Goal: Information Seeking & Learning: Find specific fact

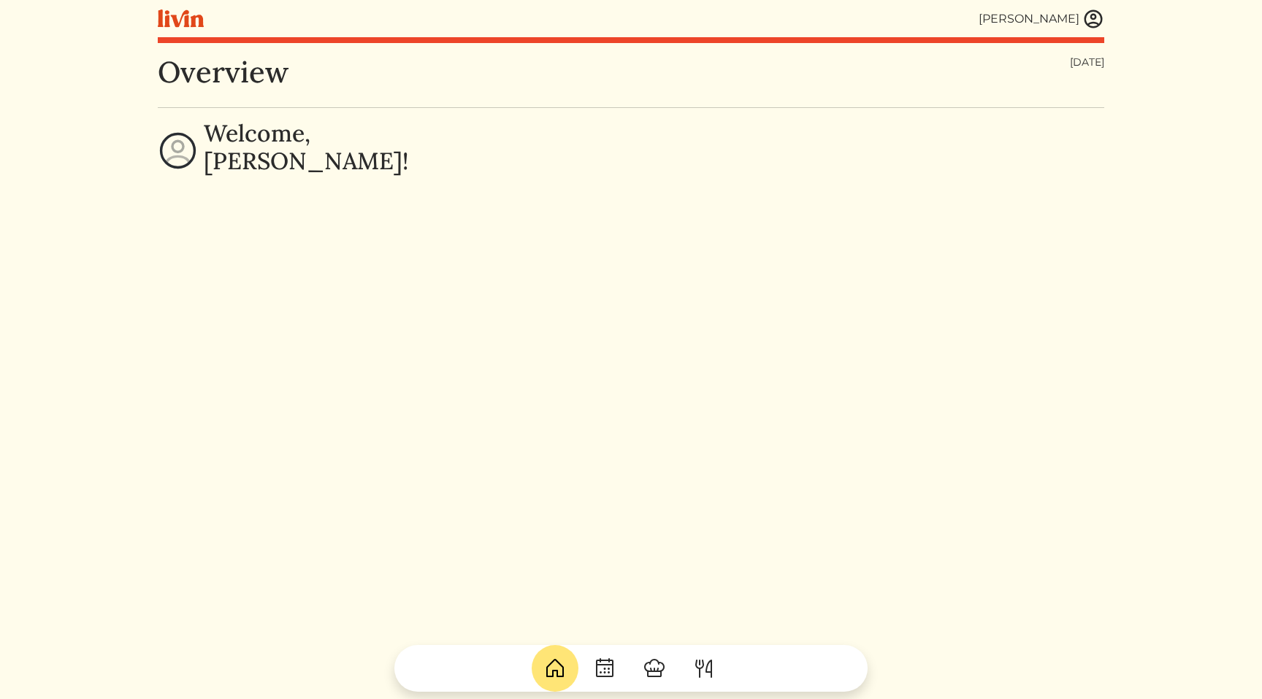
click at [1100, 14] on img at bounding box center [1093, 19] width 22 height 22
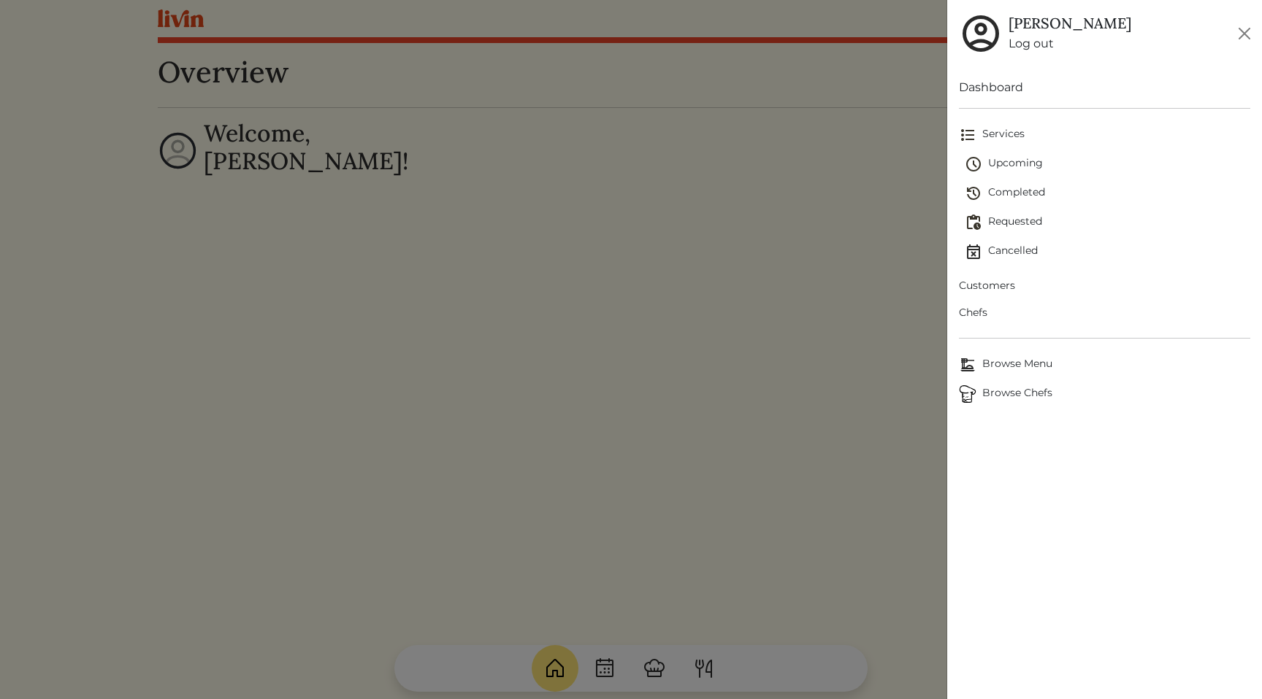
click at [1003, 284] on span "Customers" at bounding box center [1104, 285] width 291 height 15
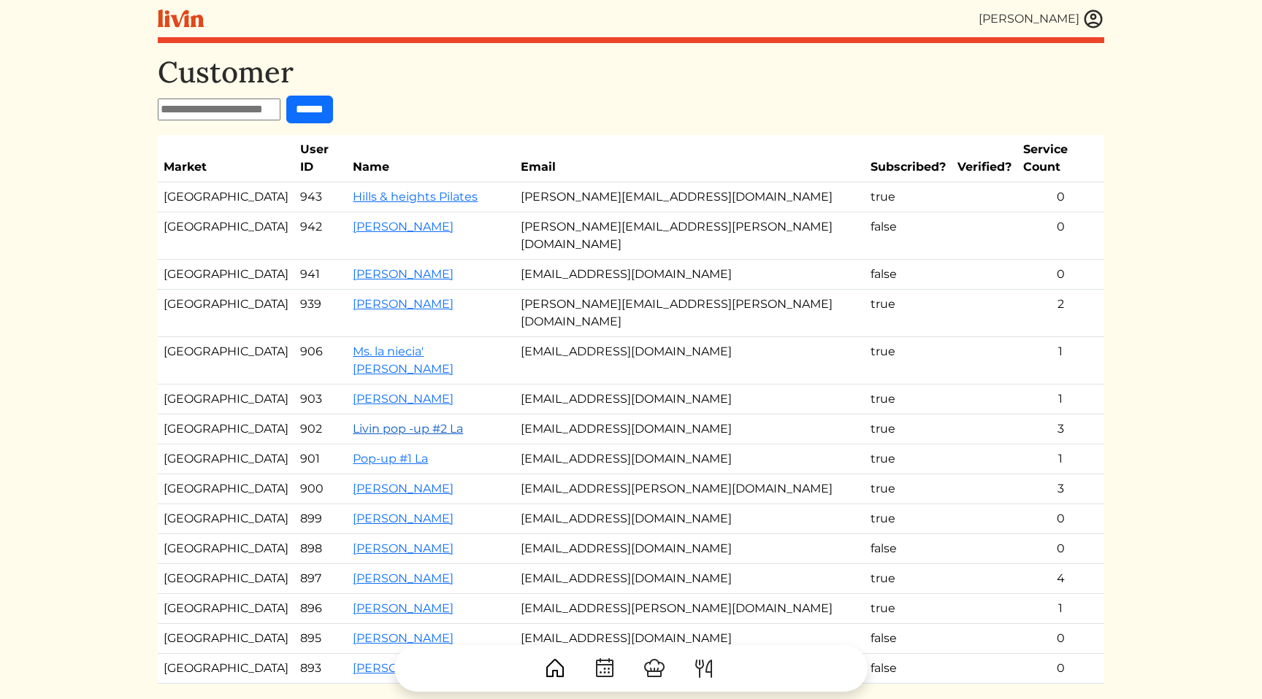
click at [418, 422] on link "Livin pop -up #2 La" at bounding box center [408, 429] width 110 height 14
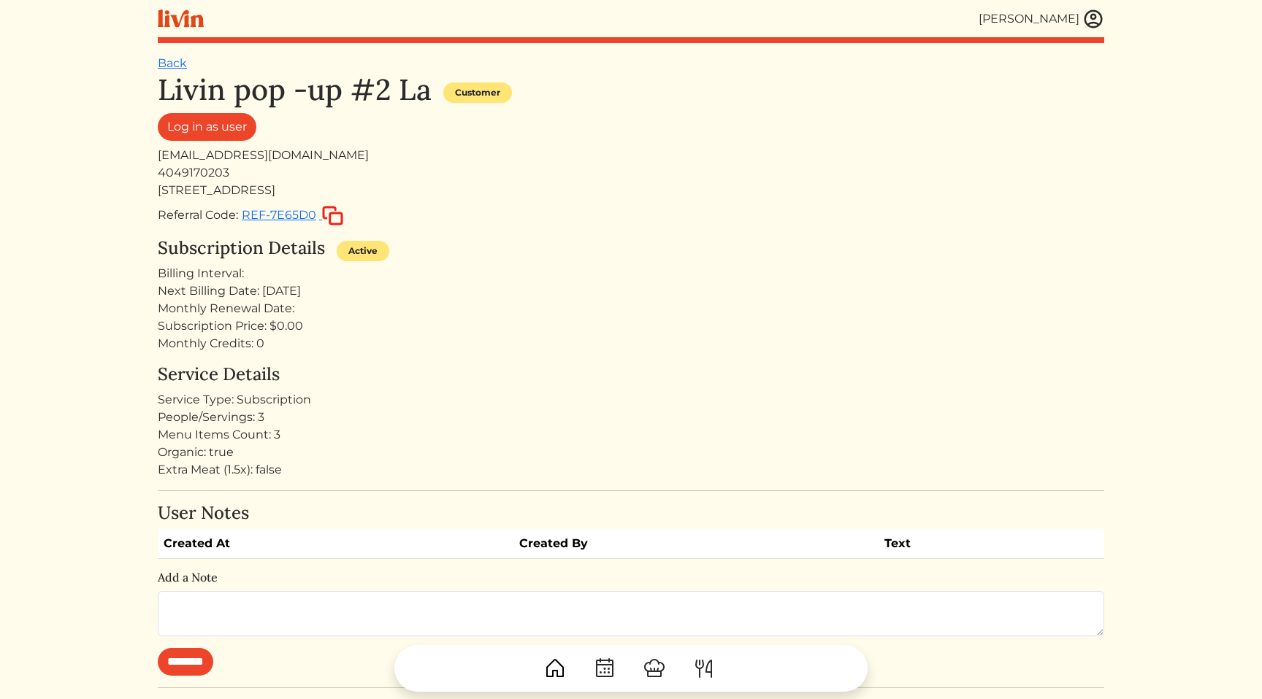
click at [459, 342] on div "Monthly Credits: 0" at bounding box center [631, 344] width 946 height 18
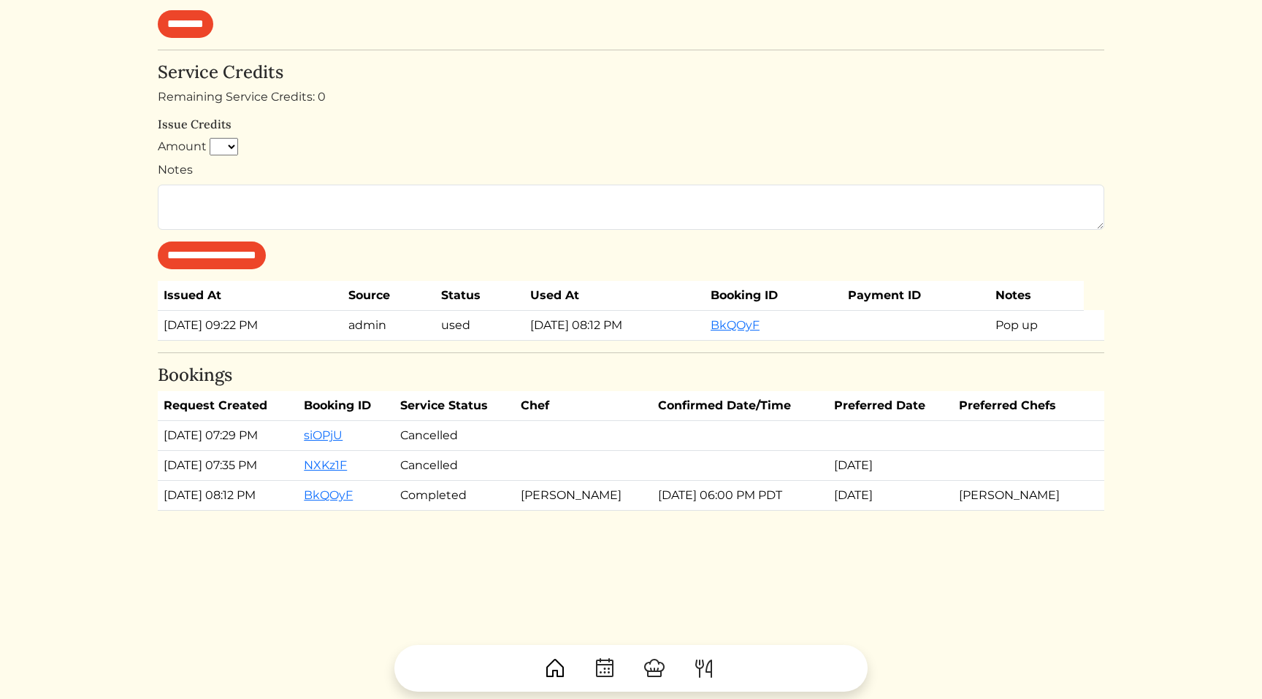
scroll to position [645, 0]
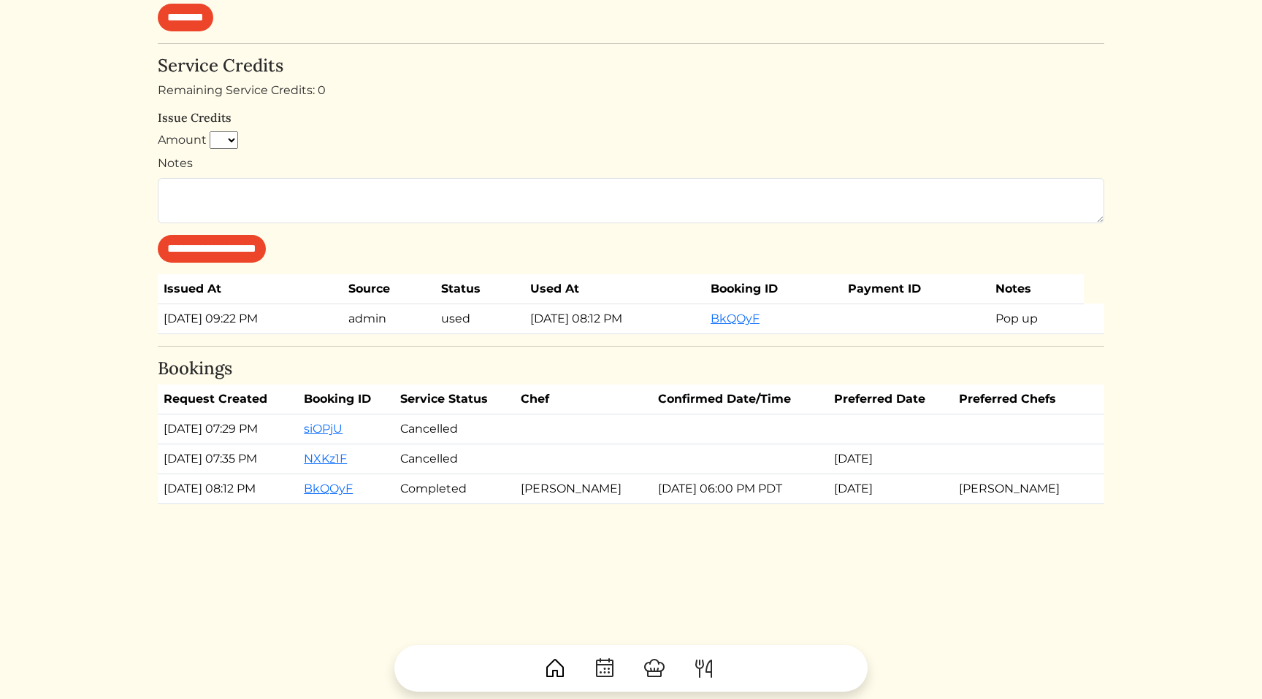
click at [632, 494] on td "[PERSON_NAME]" at bounding box center [583, 490] width 137 height 30
click at [610, 493] on td "[PERSON_NAME]" at bounding box center [583, 490] width 137 height 30
click at [667, 491] on td "[DATE] 06:00 PM PDT" at bounding box center [740, 490] width 176 height 30
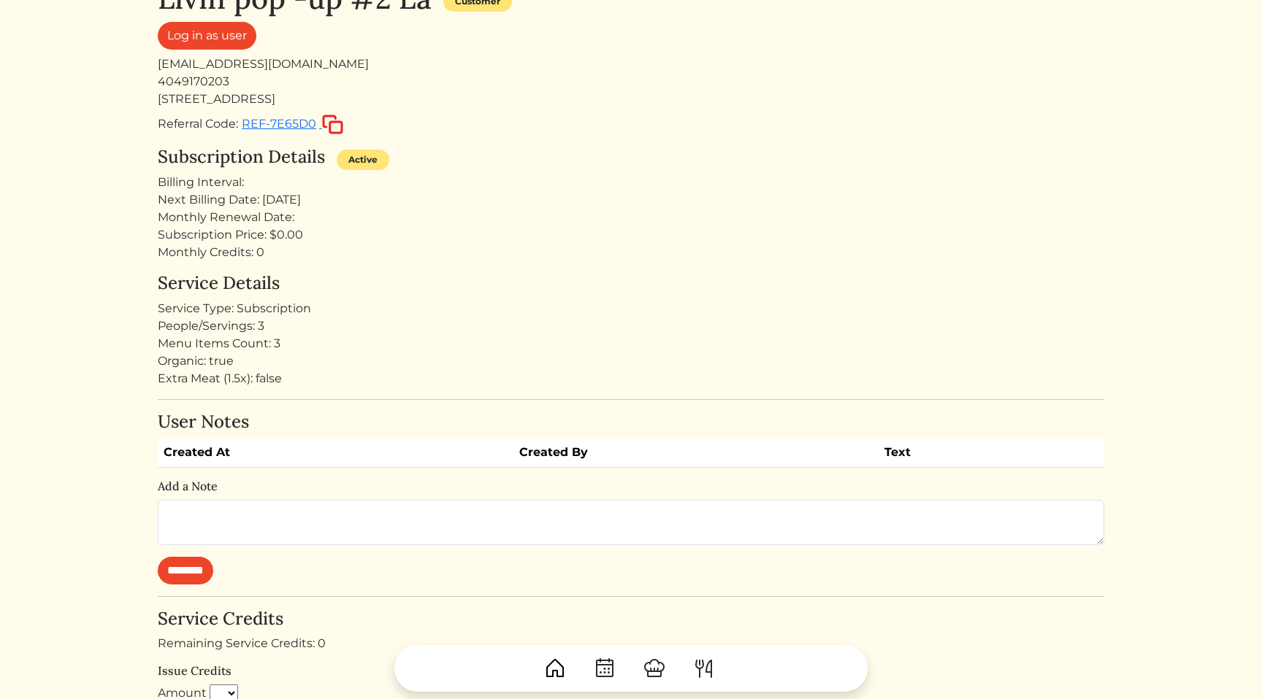
scroll to position [0, 0]
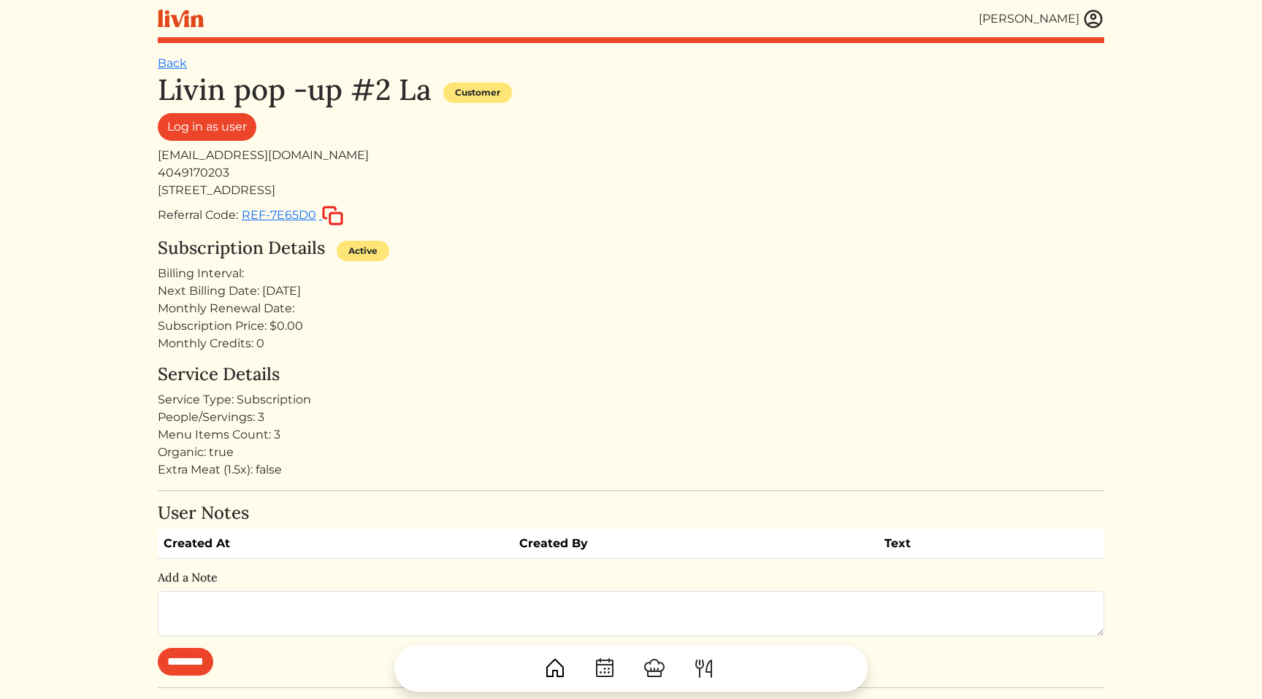
click at [495, 391] on div "Service Type: Subscription" at bounding box center [631, 400] width 946 height 18
click at [245, 161] on div "[EMAIL_ADDRESS][DOMAIN_NAME]" at bounding box center [631, 156] width 946 height 18
copy div "[EMAIL_ADDRESS][DOMAIN_NAME]"
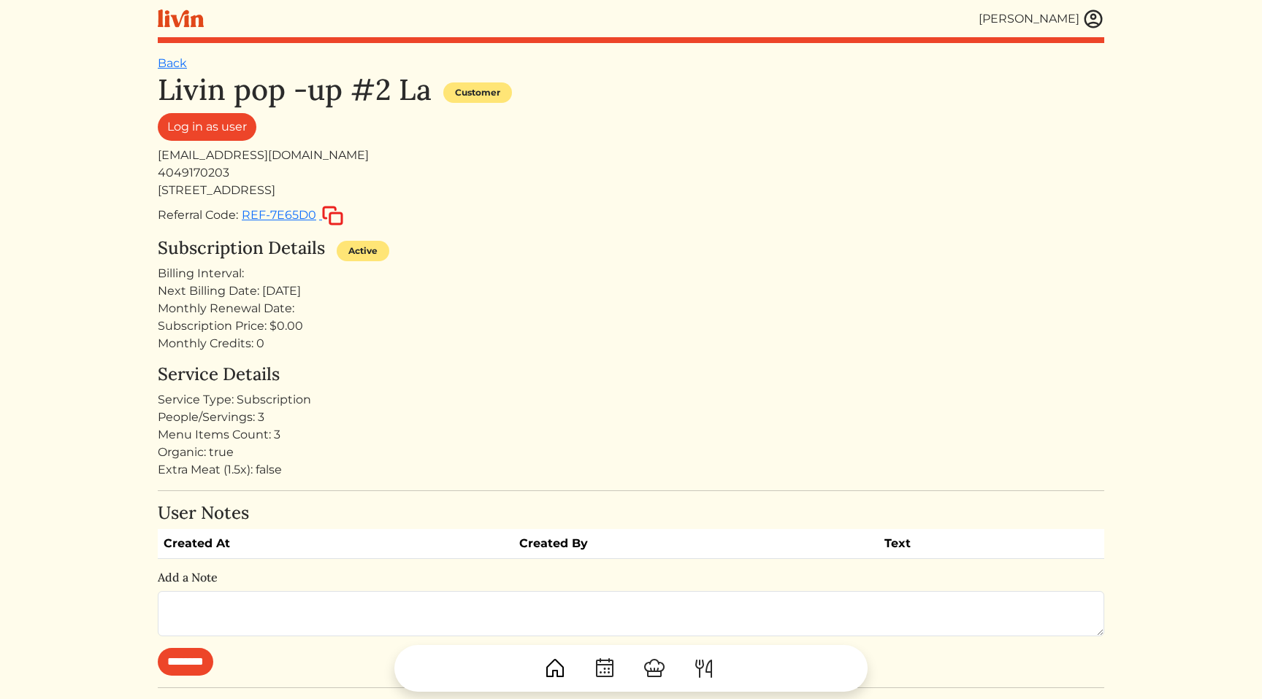
click at [541, 285] on div "Next Billing Date: [DATE]" at bounding box center [631, 292] width 946 height 18
click at [447, 305] on div "Monthly Renewal Date:" at bounding box center [631, 309] width 946 height 18
click at [591, 323] on div "Subscription Price: $0.00" at bounding box center [631, 327] width 946 height 18
click at [427, 409] on div "People/Servings: 2" at bounding box center [631, 418] width 946 height 18
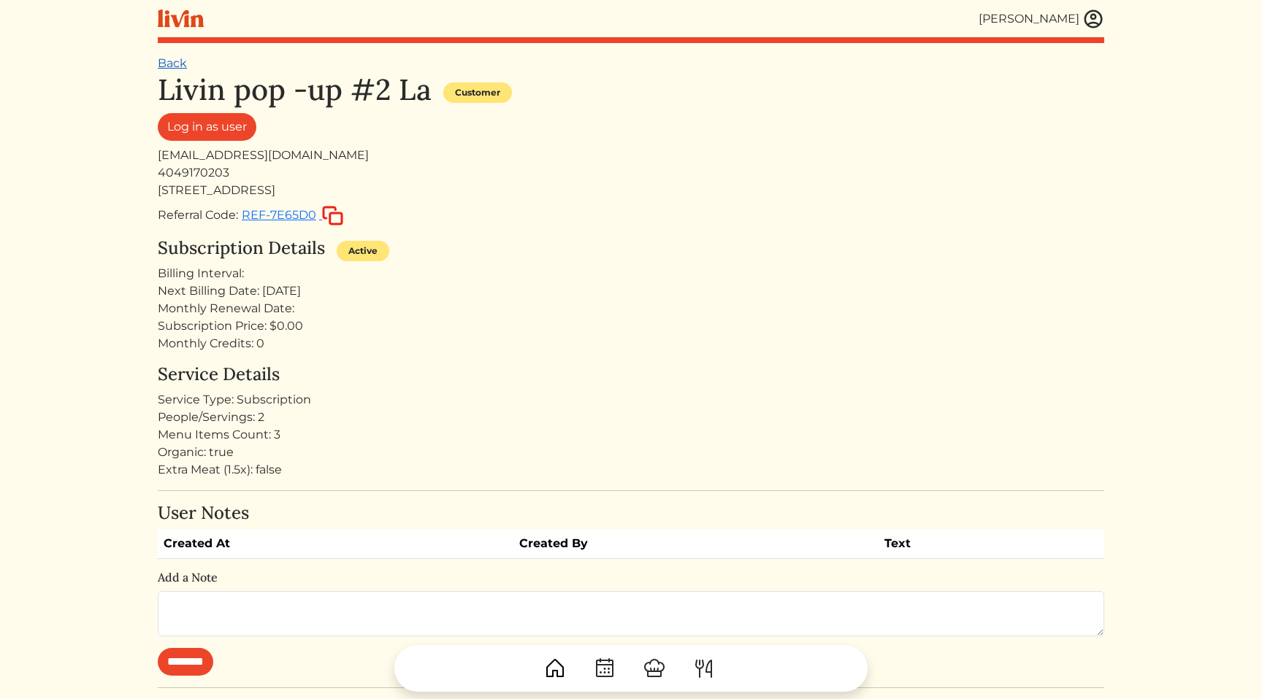
click at [175, 63] on link "Back" at bounding box center [172, 63] width 29 height 14
click at [973, 139] on div "Log in as user" at bounding box center [631, 130] width 946 height 34
click at [1097, 12] on img at bounding box center [1093, 19] width 22 height 22
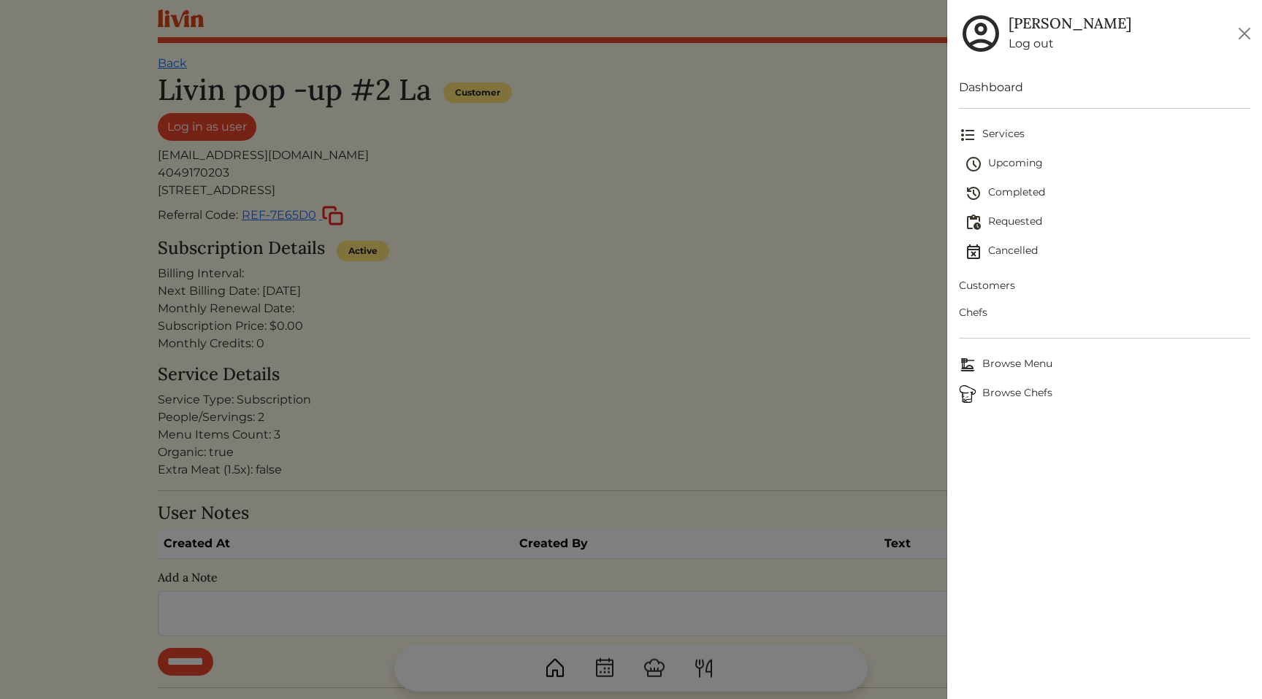
click at [992, 285] on span "Customers" at bounding box center [1104, 285] width 291 height 15
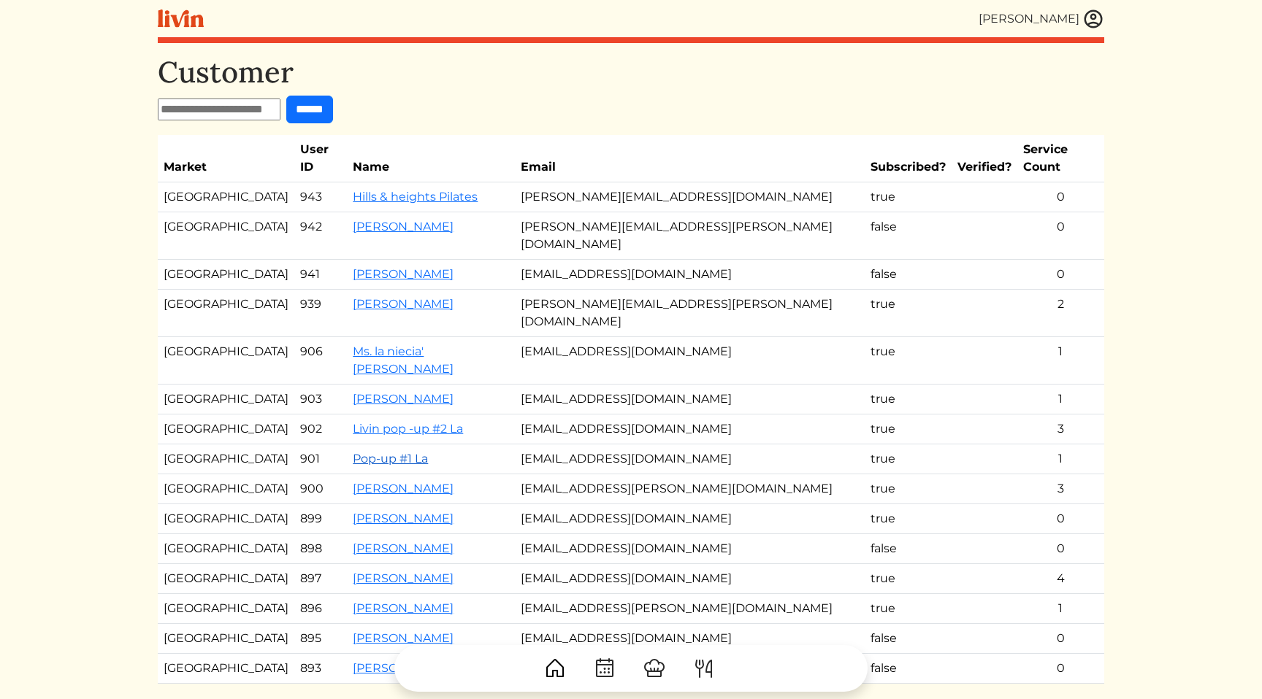
click at [395, 452] on link "Pop-up #1 La" at bounding box center [390, 459] width 75 height 14
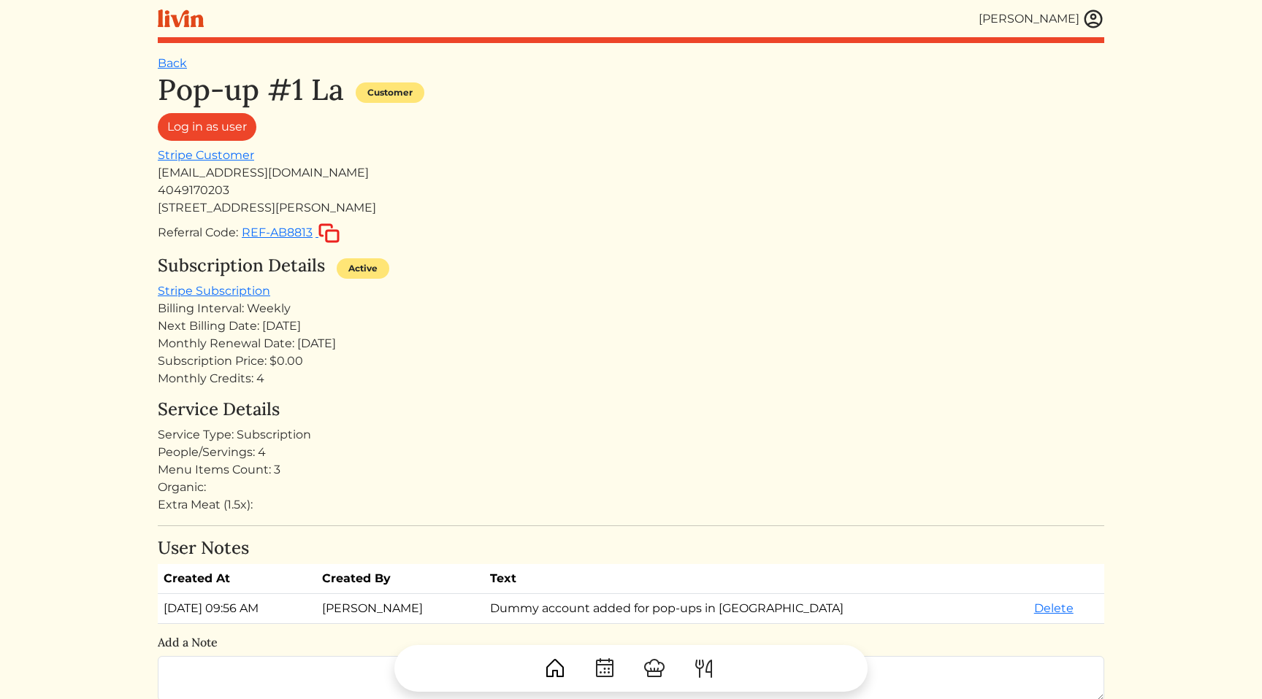
click at [249, 177] on div "[EMAIL_ADDRESS][DOMAIN_NAME]" at bounding box center [631, 173] width 946 height 18
copy div "[EMAIL_ADDRESS][DOMAIN_NAME]"
click at [496, 123] on div "Log in as user" at bounding box center [631, 130] width 946 height 34
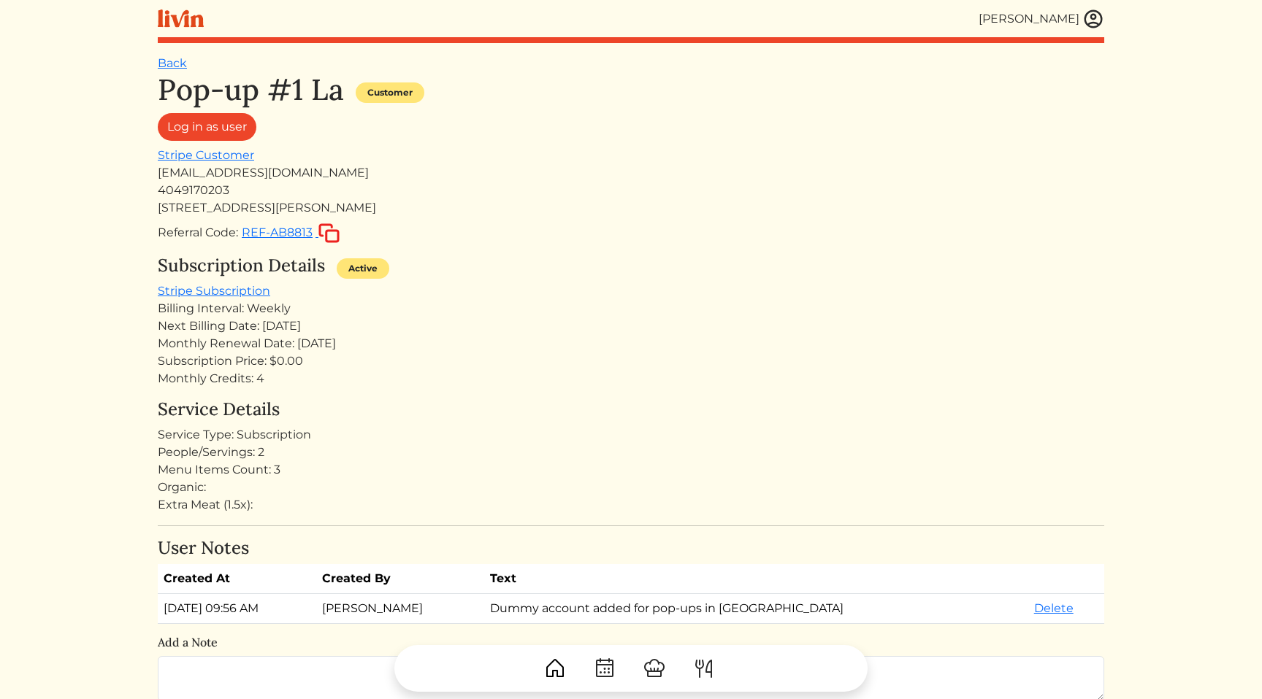
click at [637, 323] on div "Next Billing Date: [DATE]" at bounding box center [631, 327] width 946 height 18
click at [909, 337] on div "Monthly Renewal Date: [DATE]" at bounding box center [631, 344] width 946 height 18
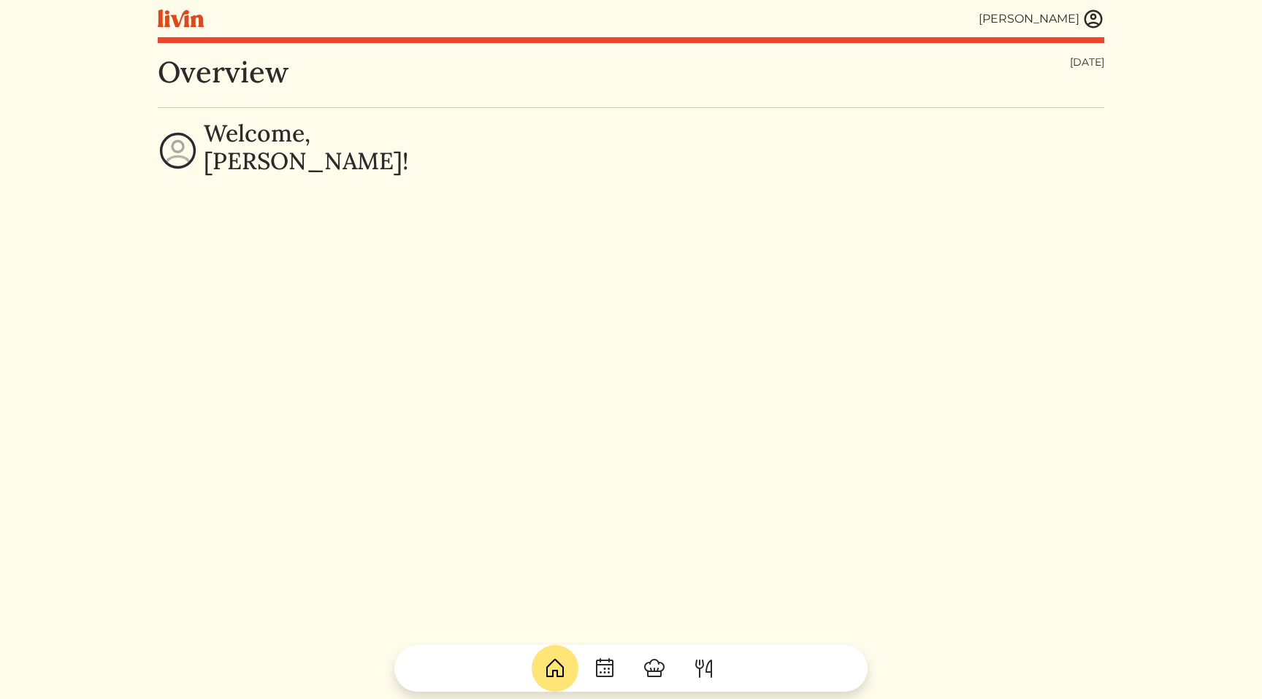
click at [1106, 20] on div "[PERSON_NAME] [PERSON_NAME] Log out Dashboard Services Upcoming Completed Reque…" at bounding box center [631, 349] width 964 height 699
click at [1093, 19] on img at bounding box center [1093, 19] width 22 height 22
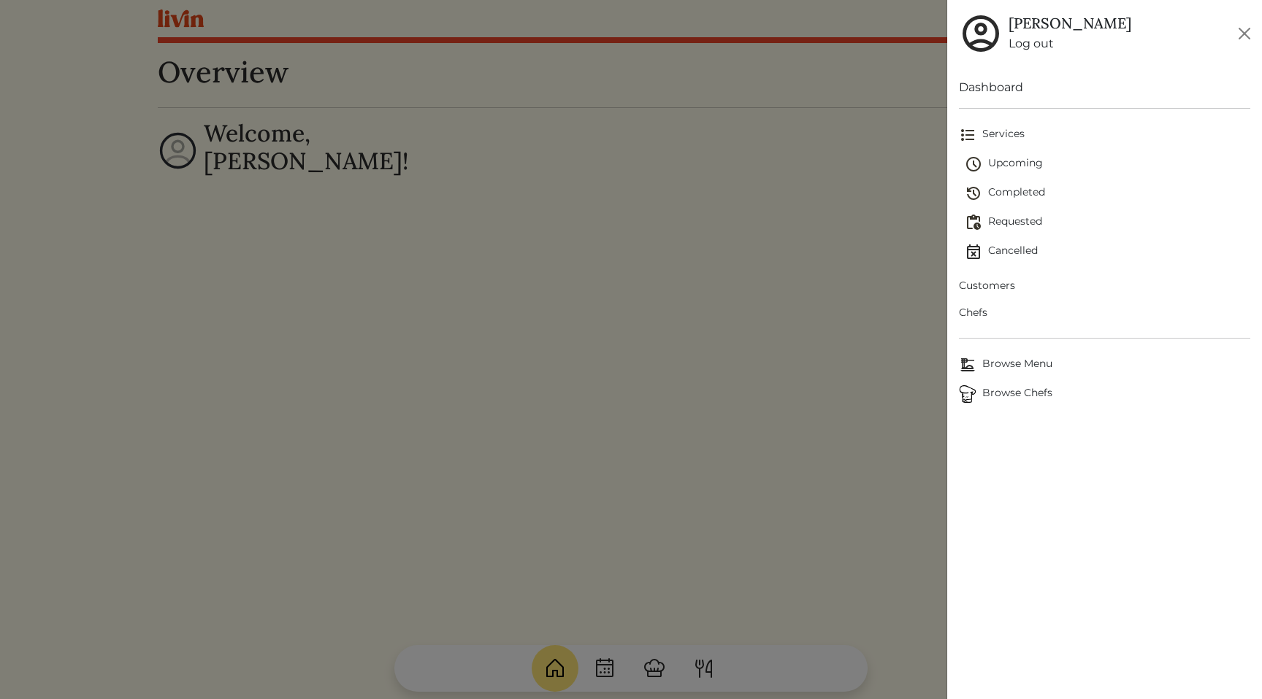
click at [1003, 285] on span "Customers" at bounding box center [1104, 285] width 291 height 15
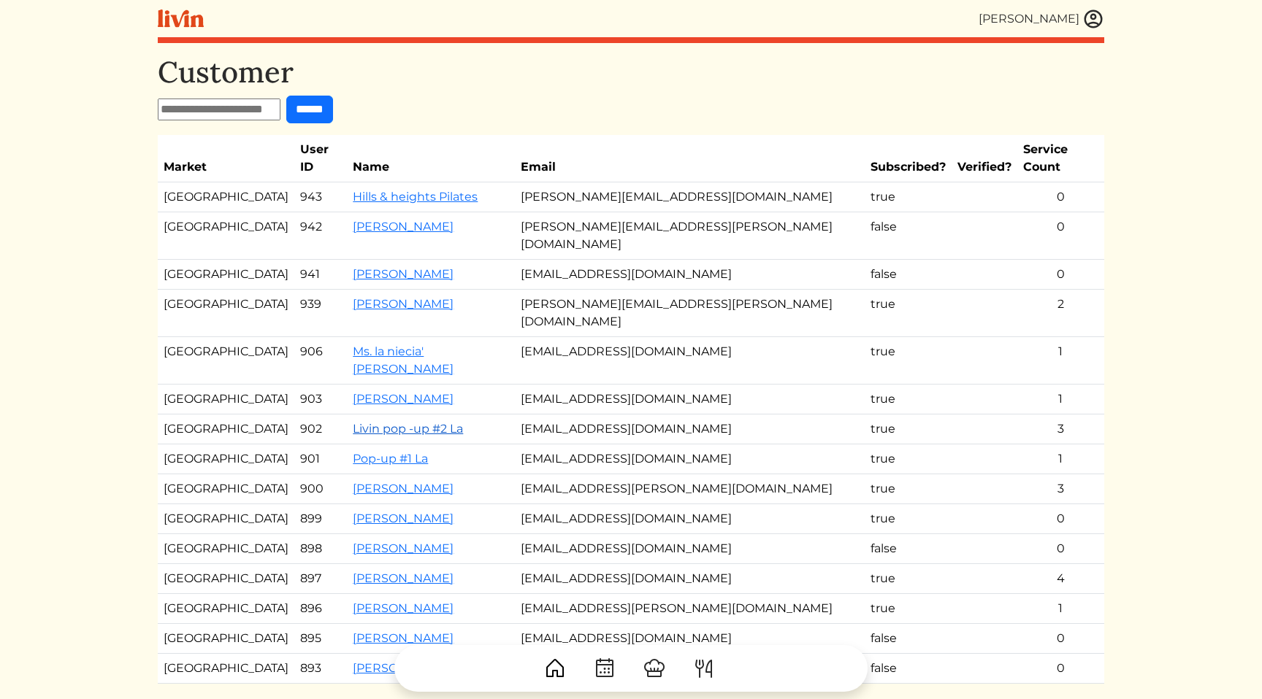
click at [384, 422] on link "Livin pop -up #2 La" at bounding box center [408, 429] width 110 height 14
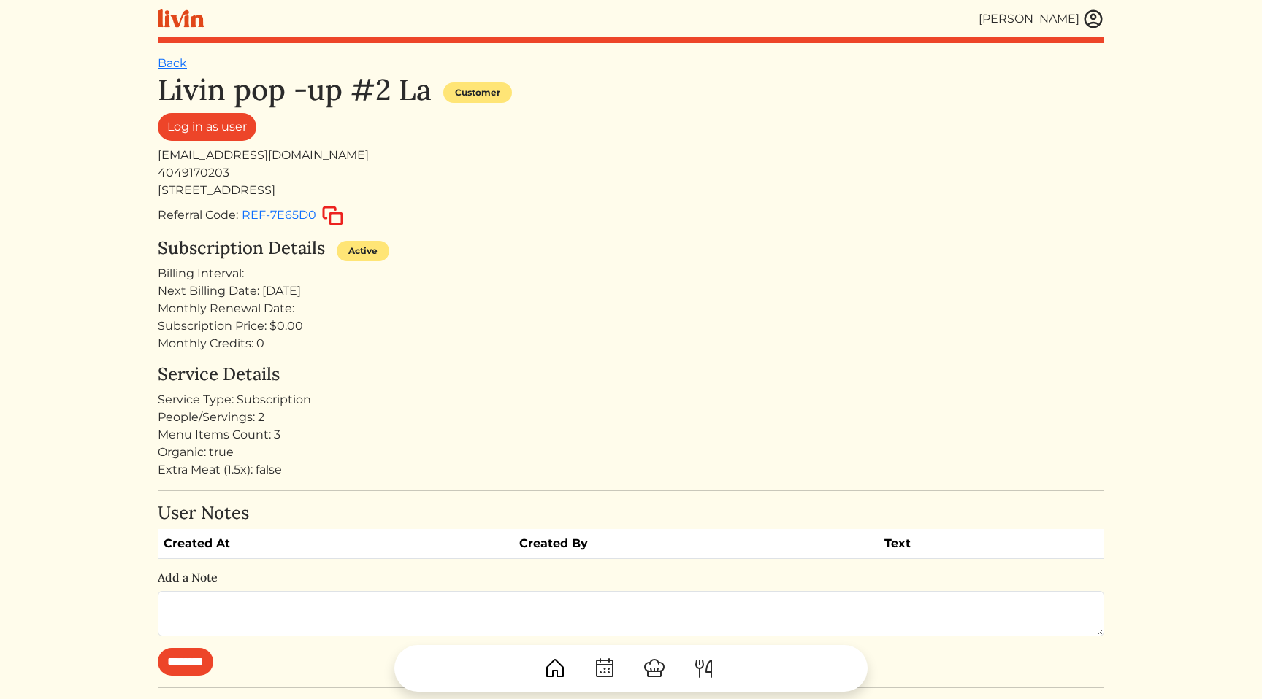
click at [249, 196] on div "[STREET_ADDRESS]" at bounding box center [631, 191] width 946 height 18
copy div "[STREET_ADDRESS]"
click at [679, 300] on div "Monthly Renewal Date:" at bounding box center [631, 309] width 946 height 18
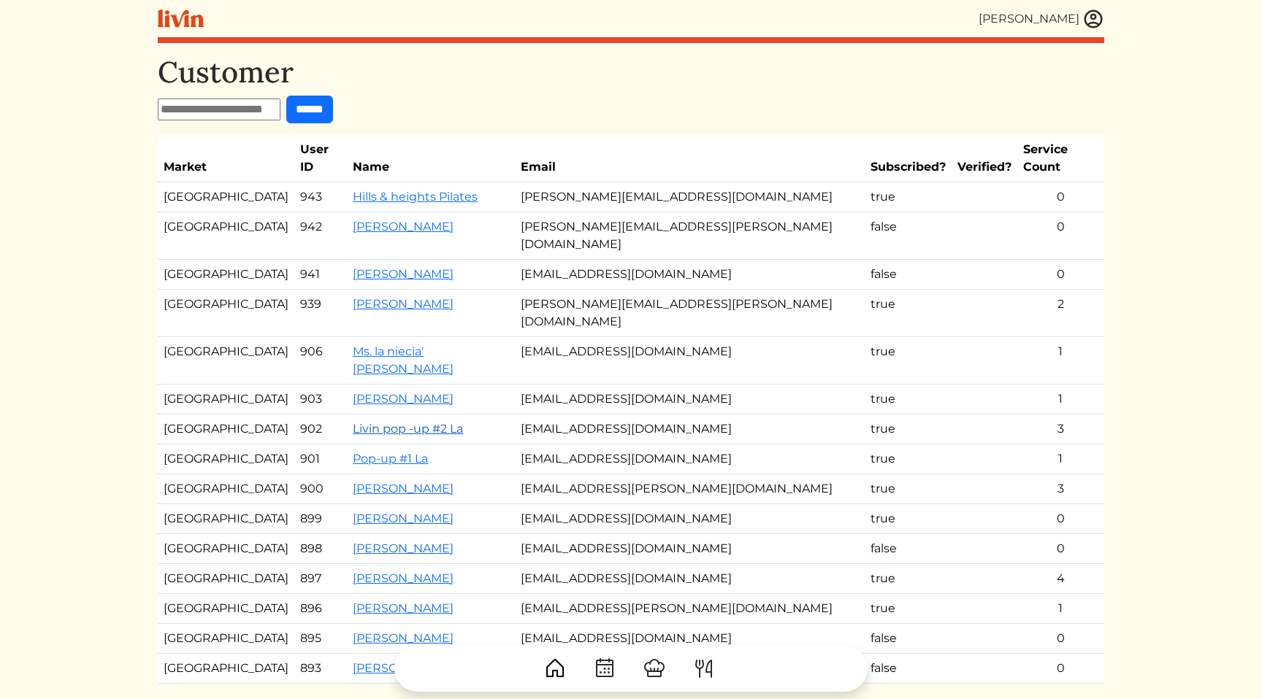
click at [421, 422] on link "Livin pop -up #2 La" at bounding box center [408, 429] width 110 height 14
click at [383, 452] on link "Pop-up #1 La" at bounding box center [390, 459] width 75 height 14
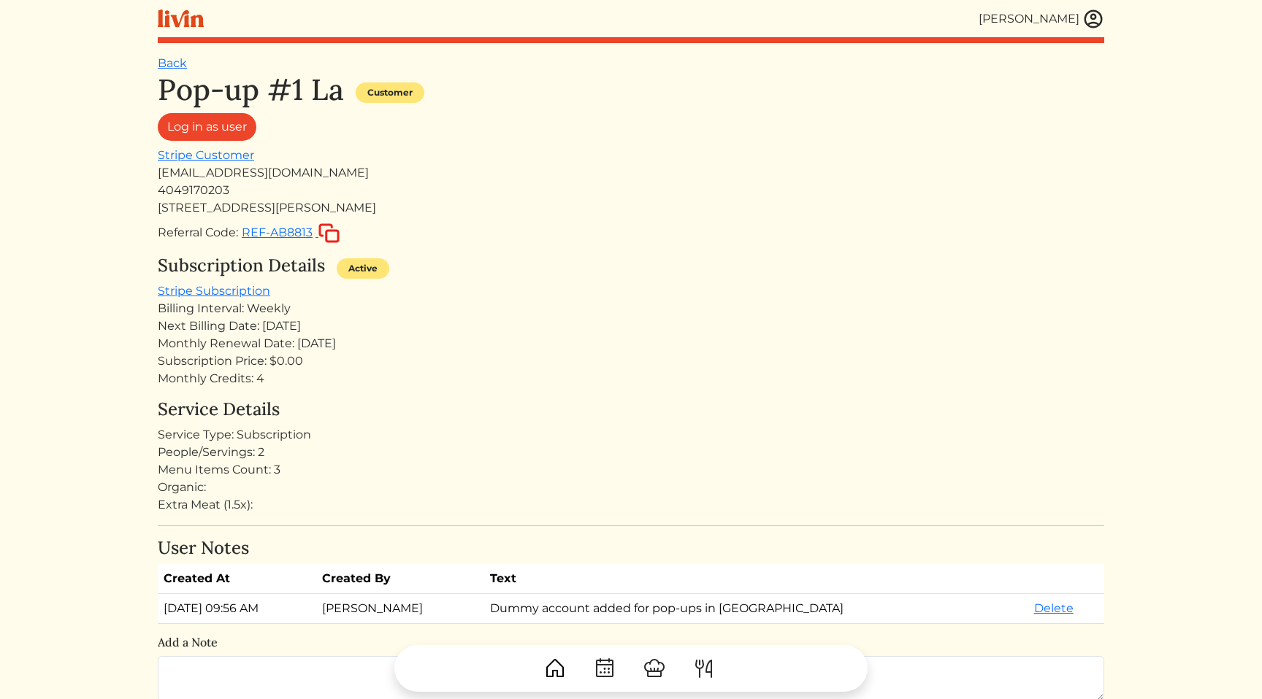
click at [222, 204] on div "[STREET_ADDRESS][PERSON_NAME]" at bounding box center [631, 208] width 946 height 18
copy div "[STREET_ADDRESS][PERSON_NAME]"
click at [987, 378] on div "Monthly Credits: 4" at bounding box center [631, 379] width 946 height 18
